Goal: Book appointment/travel/reservation

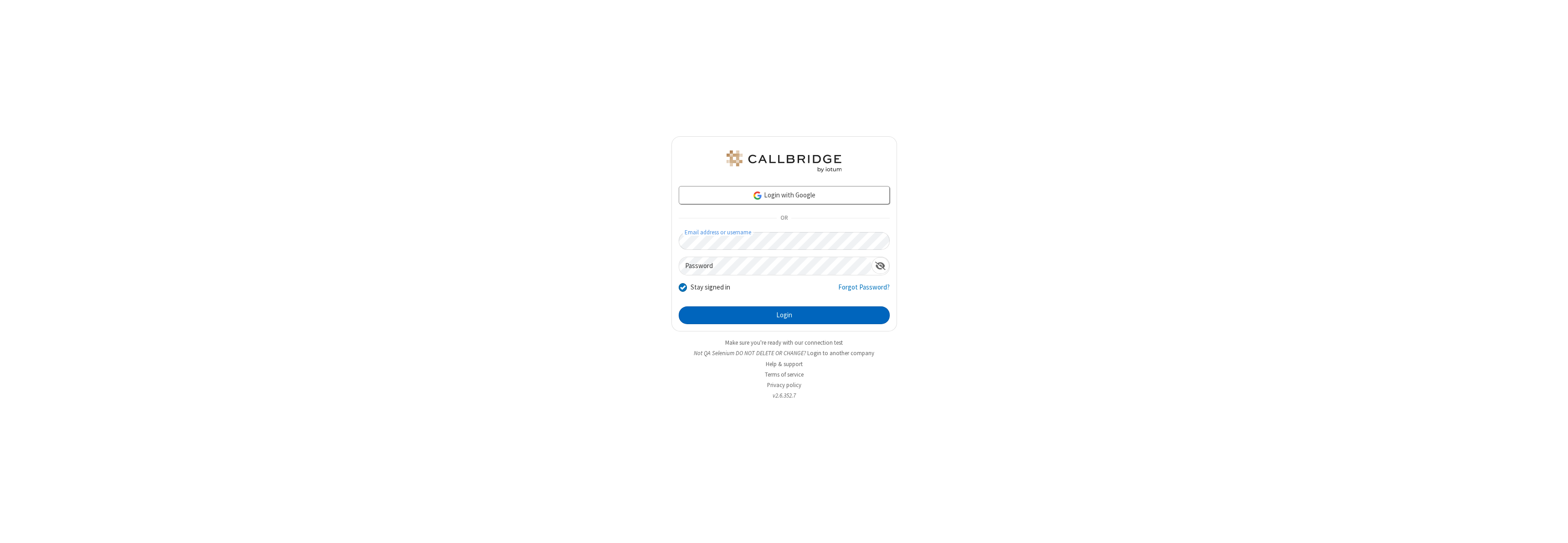
click at [784, 315] on button "Login" at bounding box center [784, 315] width 211 height 18
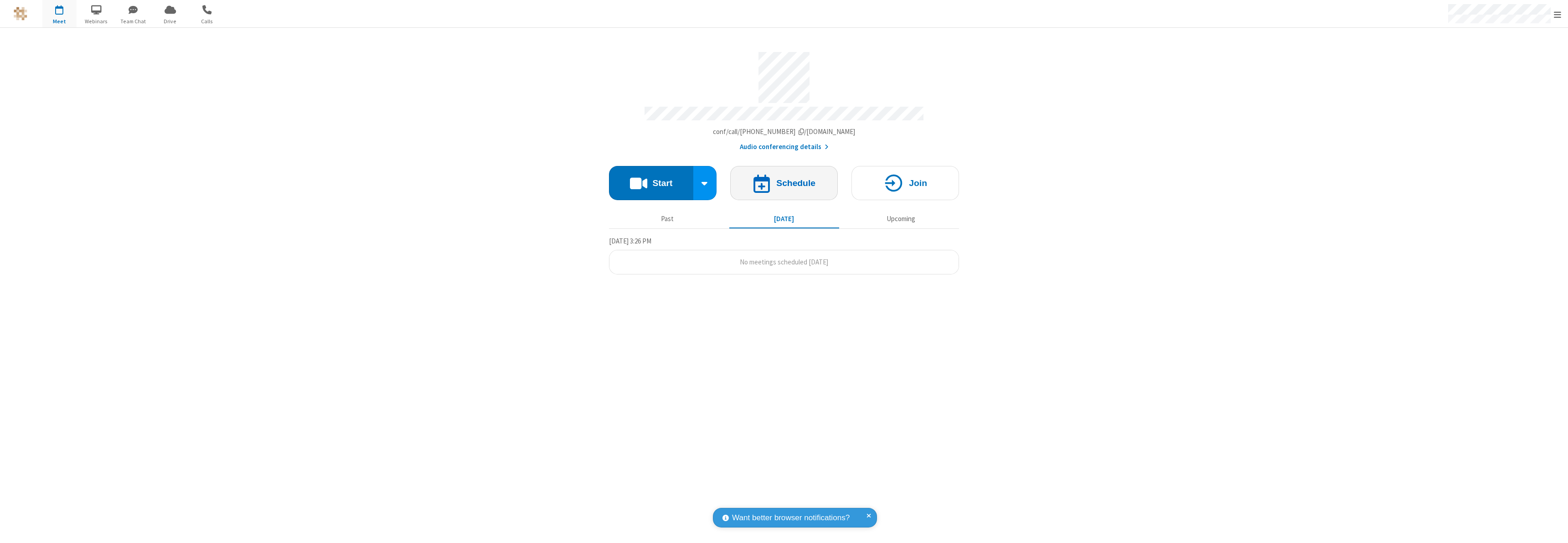
click at [784, 179] on h4 "Schedule" at bounding box center [796, 183] width 39 height 8
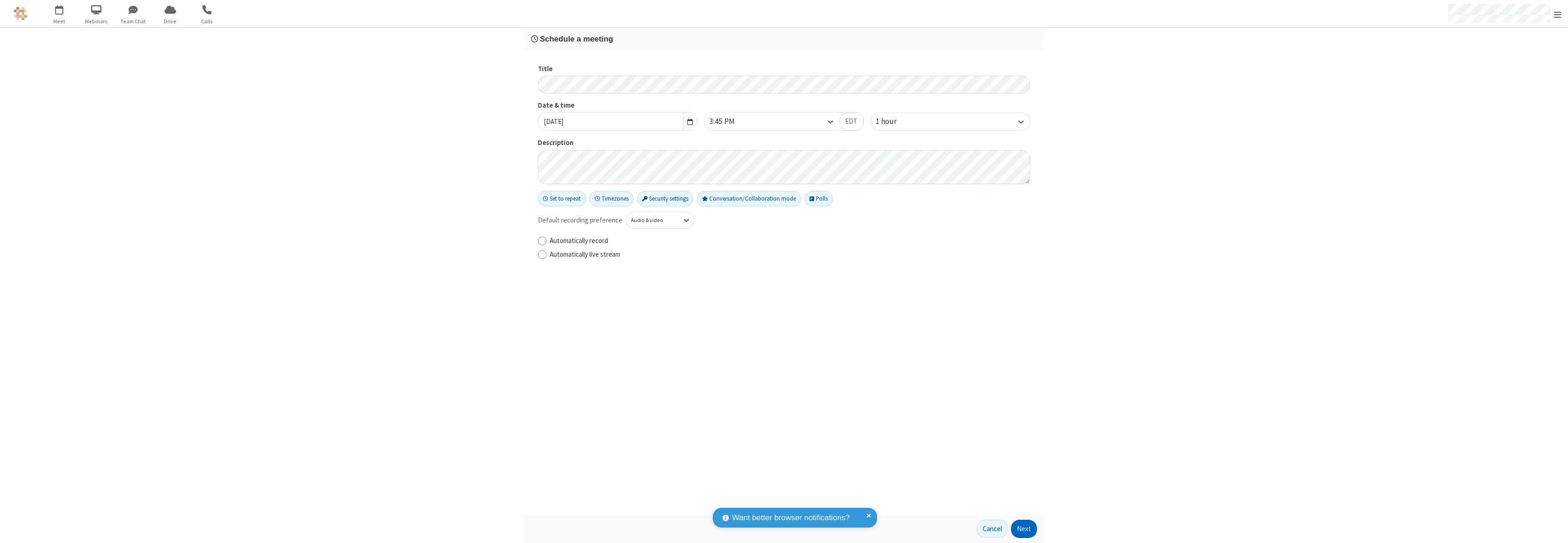
click at [1024, 529] on button "Next" at bounding box center [1023, 529] width 26 height 18
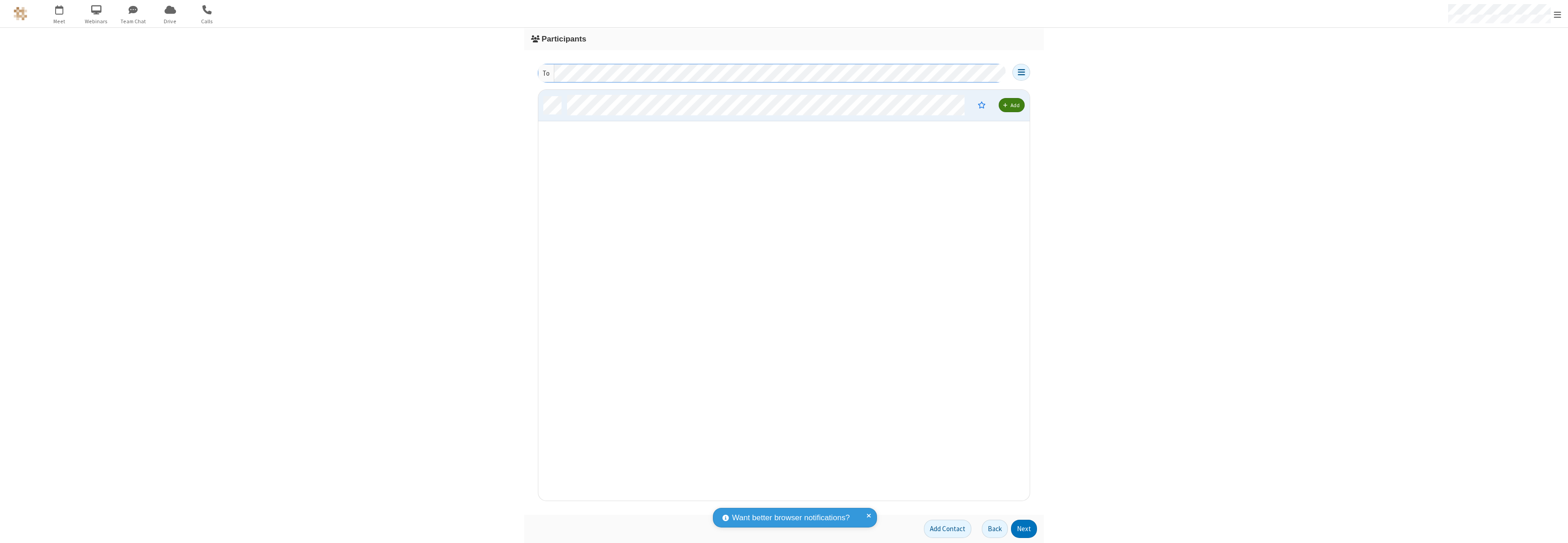
scroll to position [404, 485]
click at [1024, 529] on button "Next" at bounding box center [1023, 529] width 26 height 18
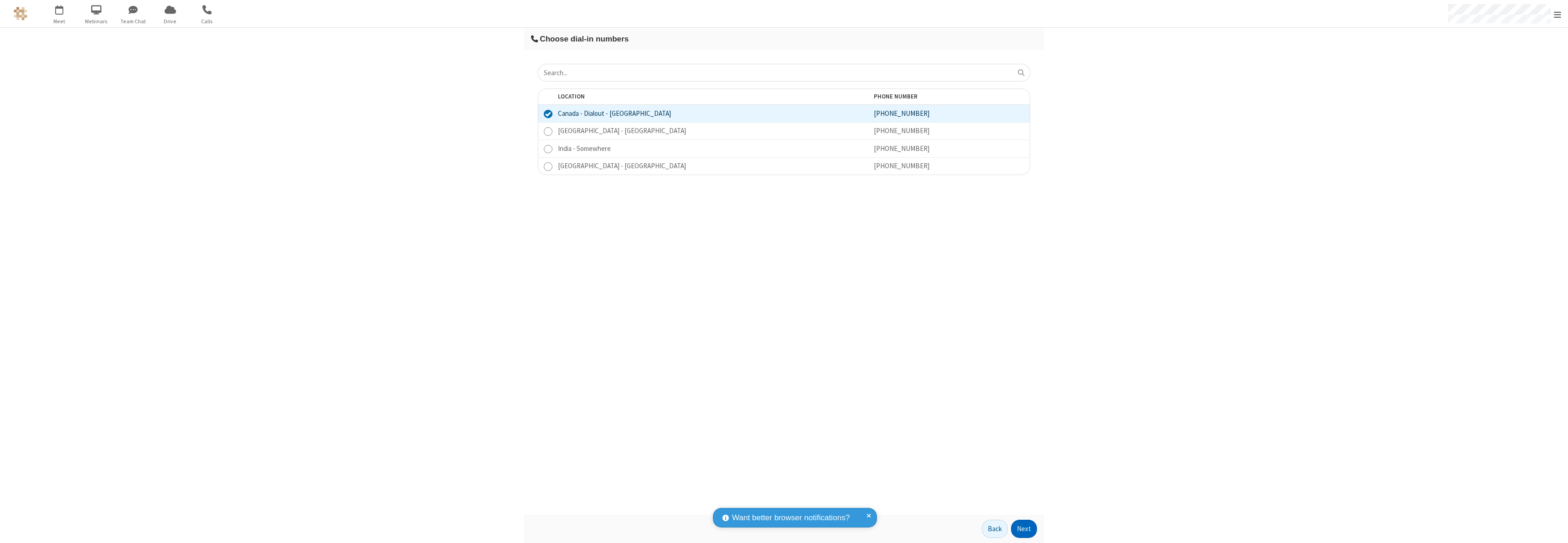
click at [1024, 529] on button "Next" at bounding box center [1023, 529] width 26 height 18
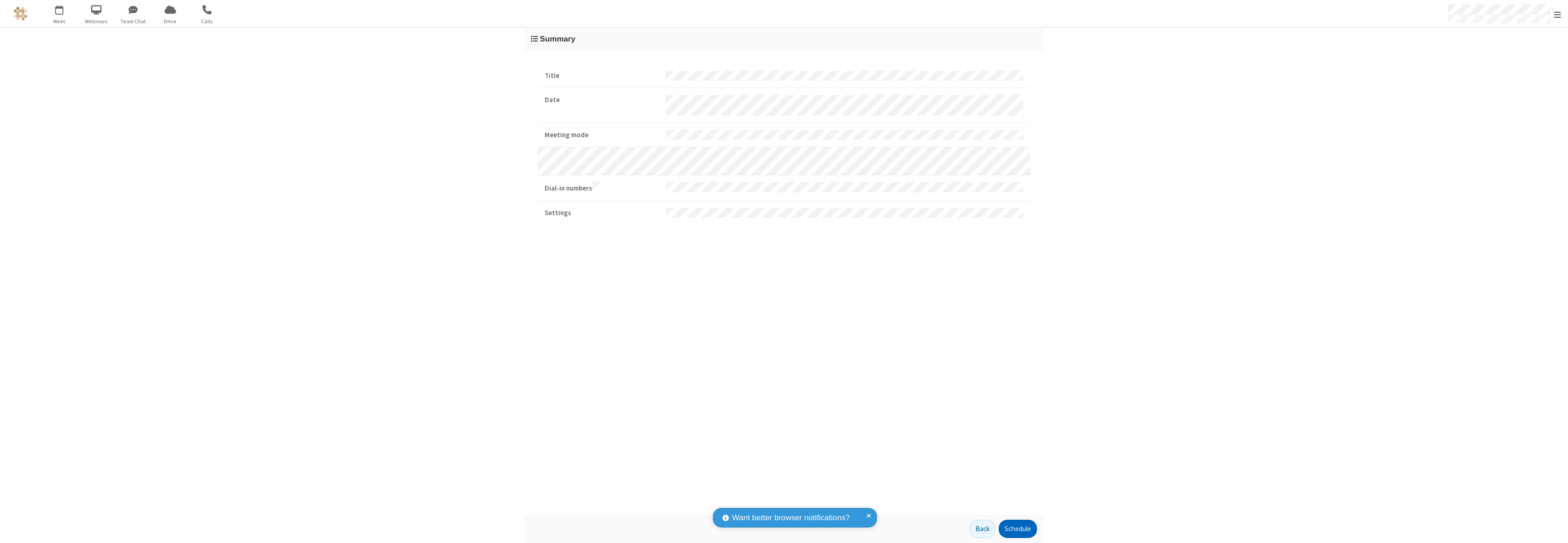
click at [1017, 529] on button "Schedule" at bounding box center [1017, 529] width 38 height 18
